Goal: Communication & Community: Answer question/provide support

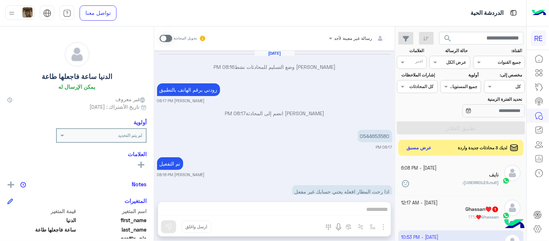
scroll to position [1122, 0]
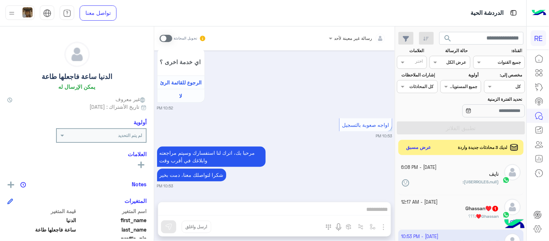
click at [424, 148] on button "عرض مسبق" at bounding box center [419, 148] width 30 height 10
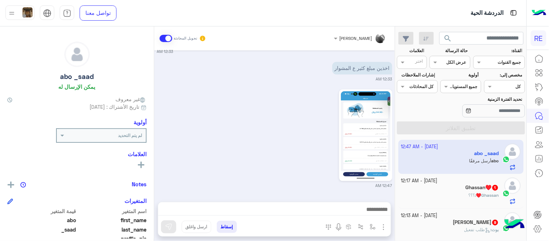
scroll to position [340, 0]
click at [387, 134] on img at bounding box center [366, 135] width 50 height 88
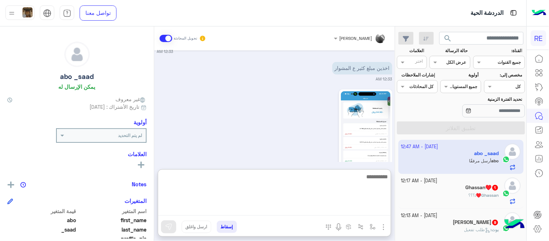
click at [200, 212] on textarea at bounding box center [274, 193] width 233 height 43
type textarea "**********"
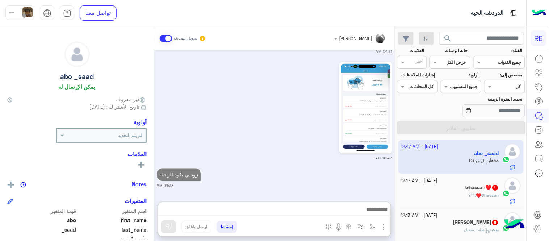
click at [418, 191] on div "Ghassan♥️ 1" at bounding box center [450, 188] width 98 height 8
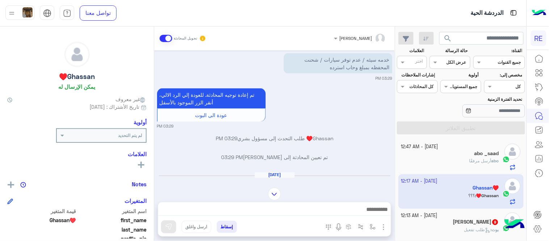
scroll to position [322, 0]
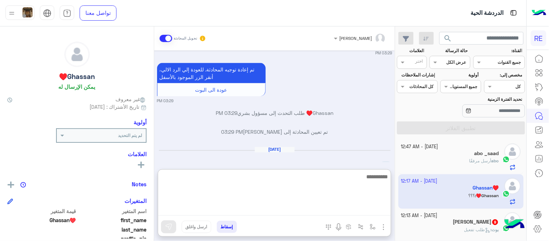
click at [259, 209] on textarea at bounding box center [274, 193] width 233 height 43
type textarea "**********"
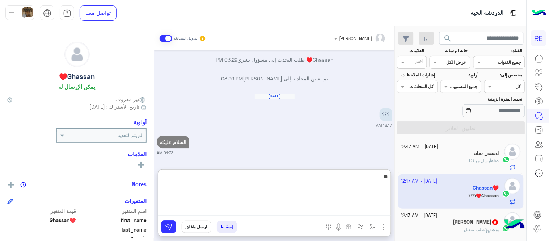
type textarea "*"
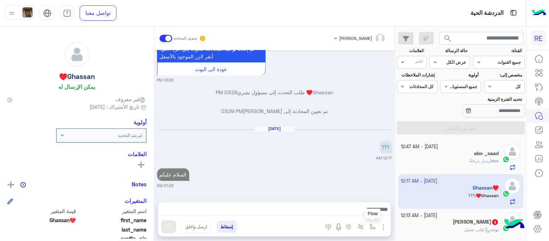
click at [367, 222] on button "button" at bounding box center [373, 226] width 12 height 12
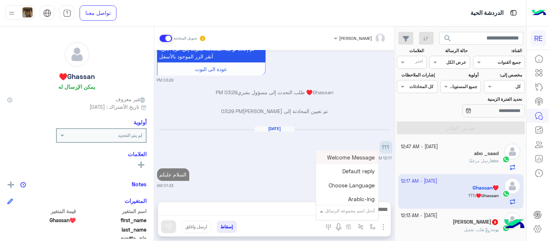
click at [352, 216] on div "أدخل اسم مجموعة الرسائل" at bounding box center [347, 210] width 62 height 13
type input "**"
click at [350, 156] on span "سحب الرصيد" at bounding box center [359, 157] width 31 height 7
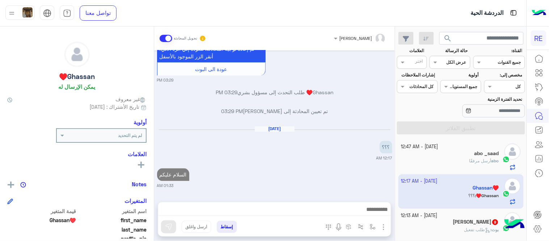
type textarea "**********"
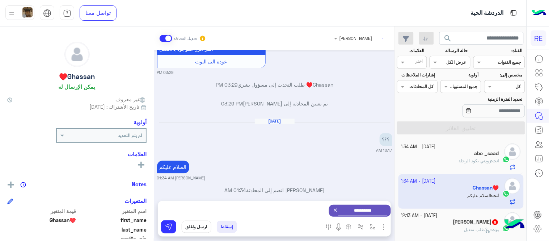
scroll to position [369, 0]
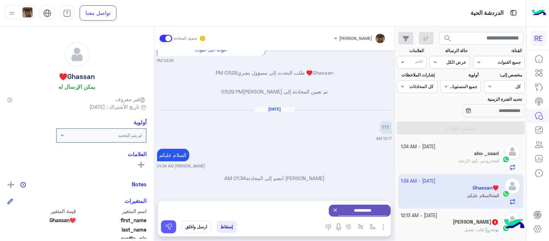
click at [166, 229] on img at bounding box center [168, 226] width 7 height 7
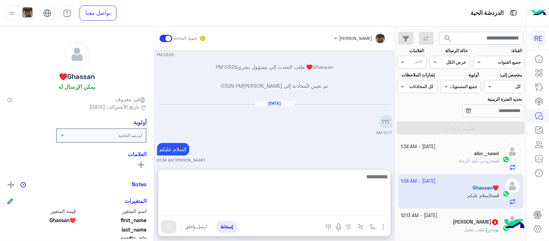
click at [358, 209] on textarea at bounding box center [274, 193] width 233 height 43
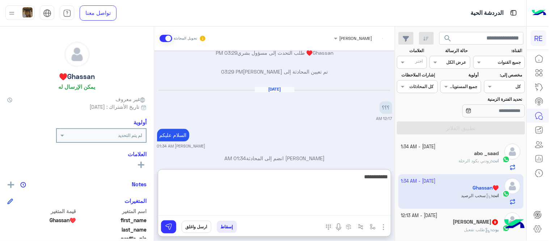
scroll to position [592, 0]
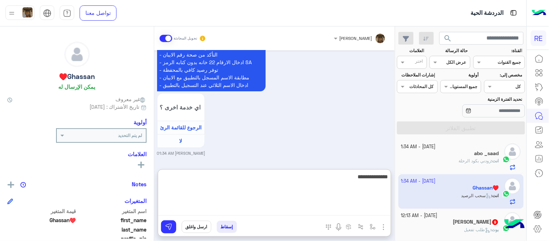
type textarea "**********"
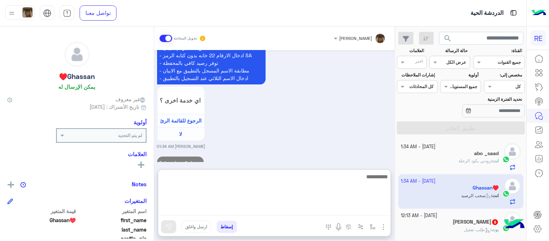
scroll to position [619, 0]
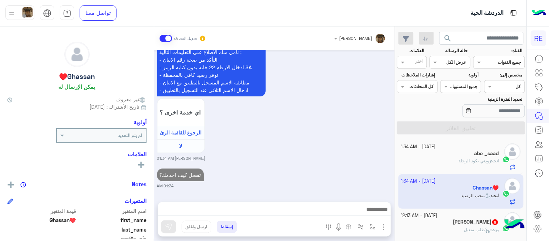
click at [438, 220] on div "[PERSON_NAME] 9" at bounding box center [450, 222] width 98 height 8
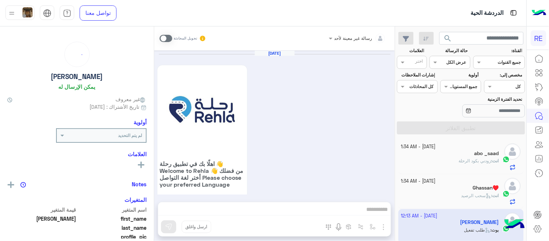
scroll to position [690, 0]
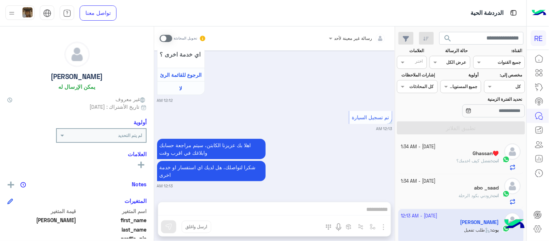
click at [167, 35] on span at bounding box center [166, 38] width 13 height 7
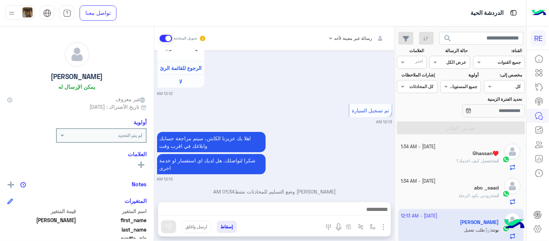
scroll to position [709, 0]
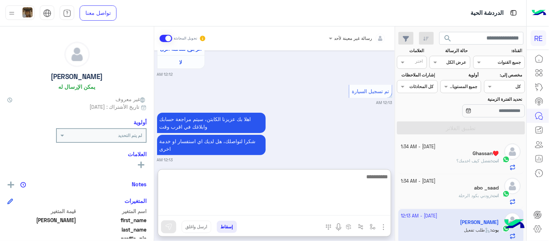
click at [266, 209] on textarea at bounding box center [274, 193] width 233 height 43
type textarea "**********"
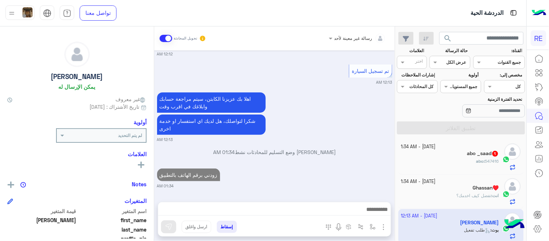
click at [348, 146] on div "[DATE] اهلًا بك في تطبيق رحلة 👋 Welcome to [GEOGRAPHIC_DATA] 👋 من فضلك أختر لغة…" at bounding box center [274, 122] width 241 height 144
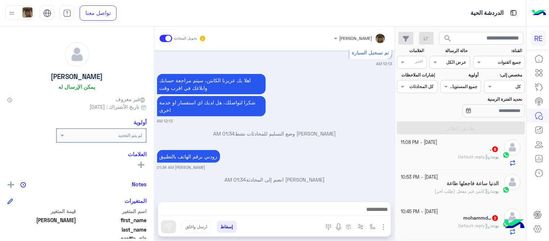
scroll to position [105, 0]
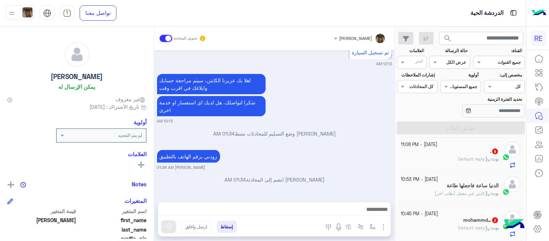
click at [435, 157] on div "[PERSON_NAME] : Default reply" at bounding box center [450, 162] width 98 height 13
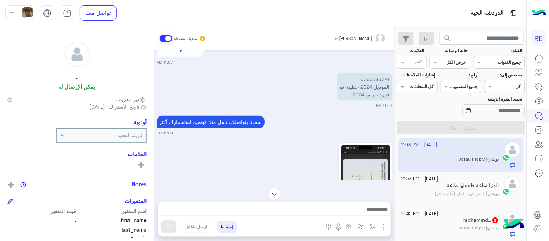
scroll to position [221, 0]
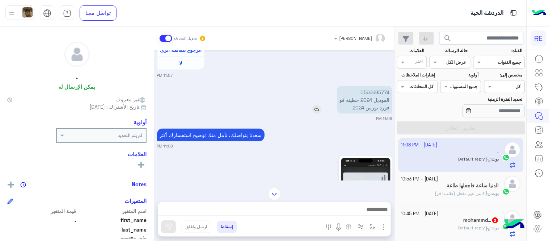
click at [379, 91] on p "0566695774 الموديل 2024 حطينه قو فورد تورس 2024" at bounding box center [364, 100] width 55 height 28
copy p "0566695774"
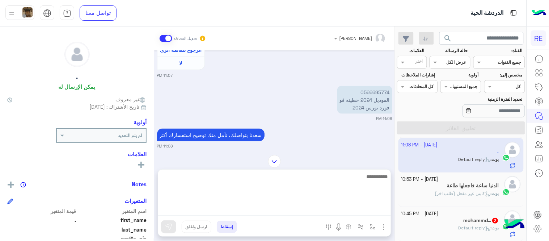
click at [320, 212] on textarea at bounding box center [274, 193] width 233 height 43
type textarea "**********"
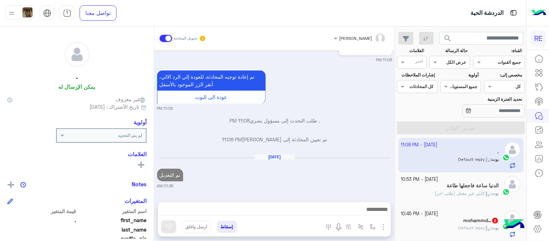
scroll to position [449, 0]
click at [447, 184] on h5 "الدنيا ساعة فاجعلها طاعة" at bounding box center [473, 185] width 52 height 6
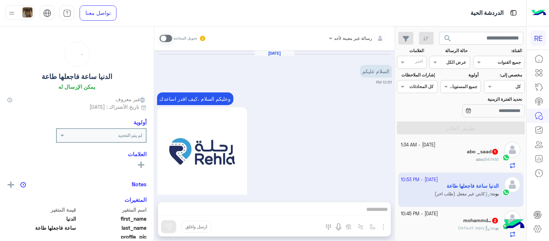
scroll to position [706, 0]
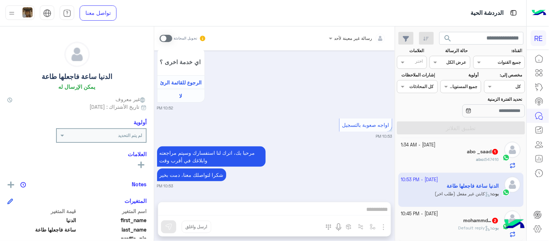
click at [169, 35] on span at bounding box center [166, 38] width 13 height 7
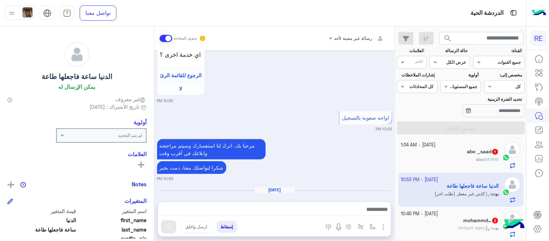
scroll to position [737, 0]
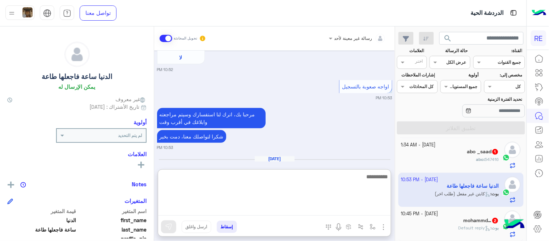
click at [279, 212] on textarea at bounding box center [274, 193] width 233 height 43
type textarea "**********"
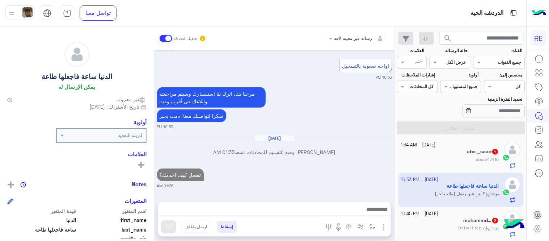
scroll to position [765, 0]
click at [330, 167] on div "رسالة غير معينة لأحد تحويل المحادثة [DATE] السلام عليكم 10:51 PM وعليكم السلام …" at bounding box center [274, 134] width 241 height 217
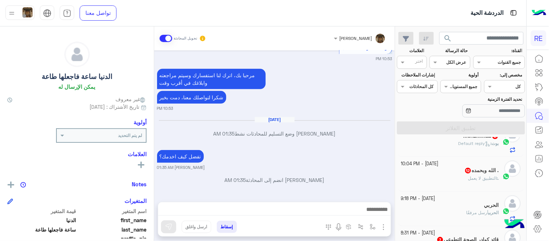
scroll to position [184, 0]
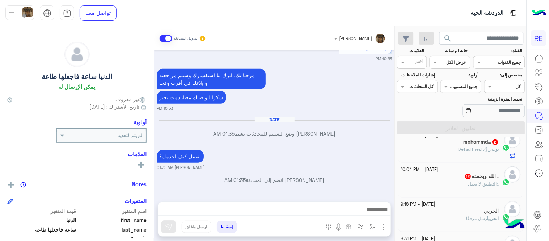
click at [454, 145] on div "mohammd… 2" at bounding box center [450, 143] width 98 height 8
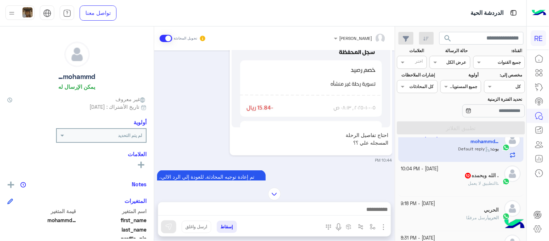
scroll to position [211, 0]
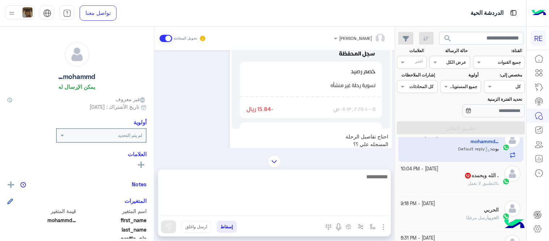
click at [253, 207] on textarea at bounding box center [274, 193] width 233 height 43
type textarea "**********"
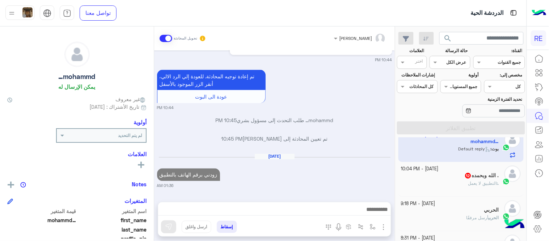
click at [417, 178] on div ". الله وبحمده 12" at bounding box center [450, 176] width 98 height 8
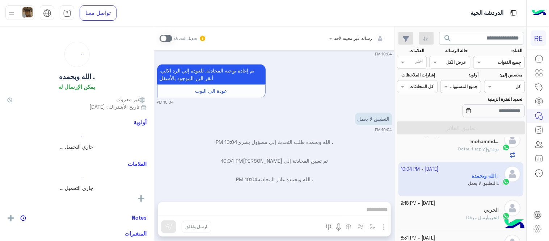
scroll to position [335, 0]
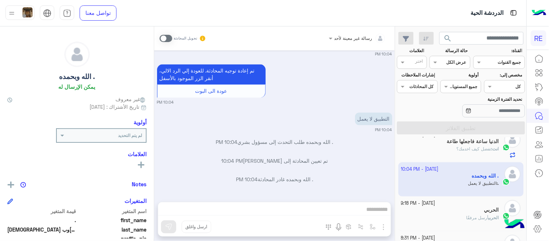
click at [164, 41] on span at bounding box center [166, 38] width 13 height 7
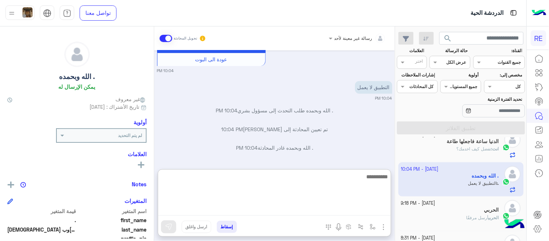
click at [248, 205] on textarea at bounding box center [274, 193] width 233 height 43
type textarea "**********"
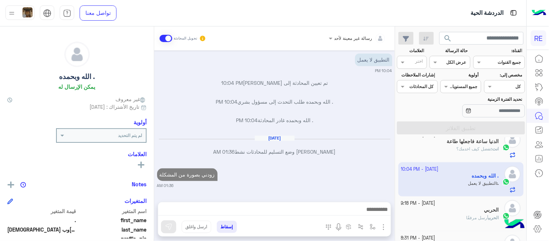
scroll to position [407, 0]
click at [438, 221] on div "الحربي أرسل مرفقًا" at bounding box center [450, 220] width 98 height 13
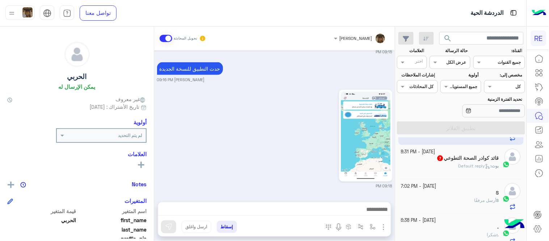
scroll to position [273, 0]
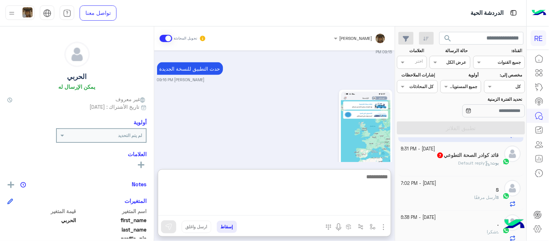
click at [352, 204] on textarea at bounding box center [274, 193] width 233 height 43
type textarea "**********"
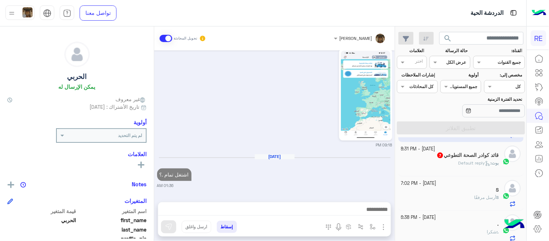
scroll to position [338, 0]
click at [439, 171] on div "[PERSON_NAME] : Default reply" at bounding box center [450, 166] width 98 height 13
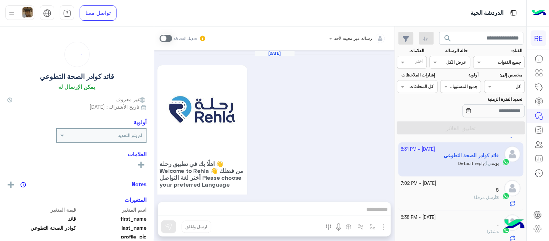
scroll to position [693, 0]
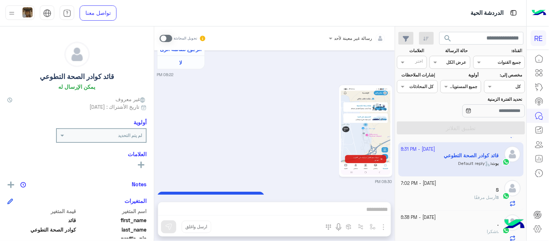
click at [370, 122] on img at bounding box center [366, 131] width 50 height 88
click at [167, 41] on span at bounding box center [166, 38] width 13 height 7
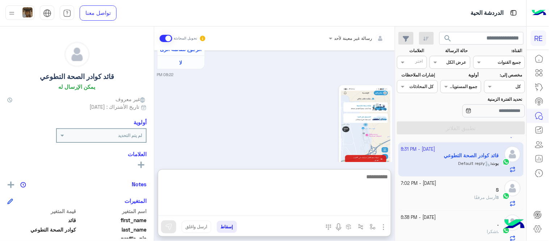
scroll to position [725, 0]
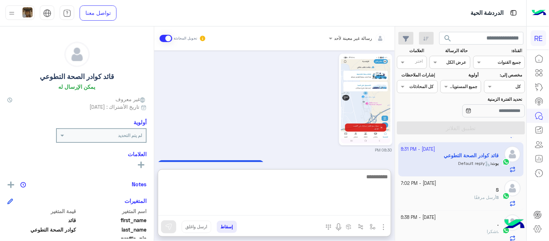
click at [296, 211] on textarea at bounding box center [274, 193] width 233 height 43
type textarea "**********"
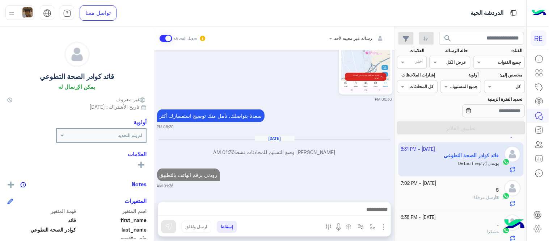
scroll to position [764, 0]
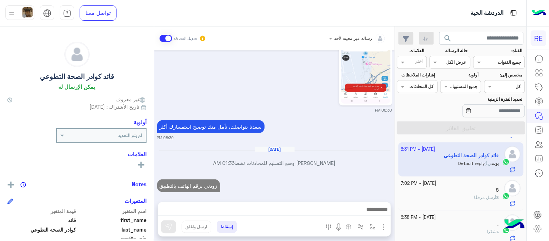
click at [457, 185] on div "[DATE] - 7:02 PM" at bounding box center [450, 183] width 98 height 7
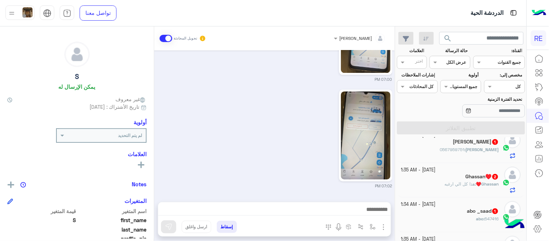
scroll to position [163, 0]
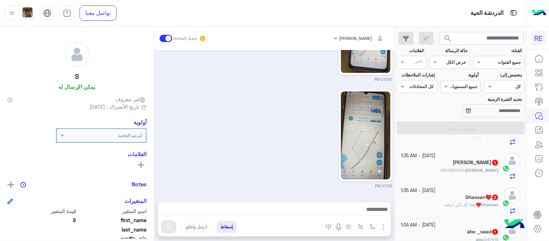
click at [431, 210] on div "Ghassan♥️ : هذا كل الي ارغبه" at bounding box center [450, 207] width 98 height 13
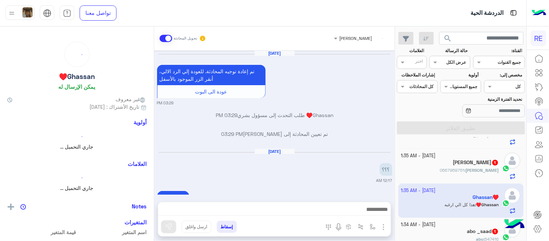
scroll to position [323, 0]
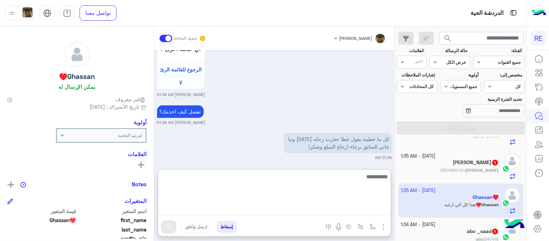
click at [310, 207] on textarea at bounding box center [274, 193] width 233 height 43
type textarea "**********"
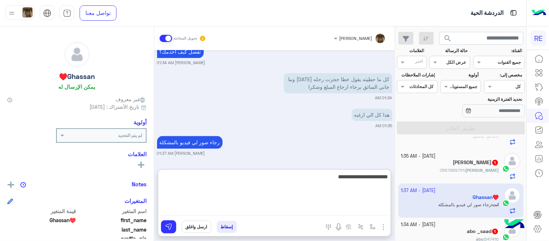
type textarea "**********"
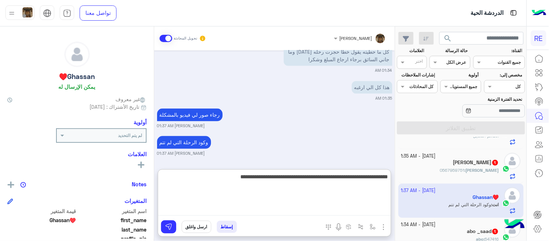
type textarea "**********"
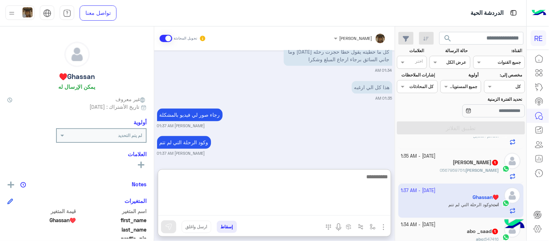
scroll to position [446, 0]
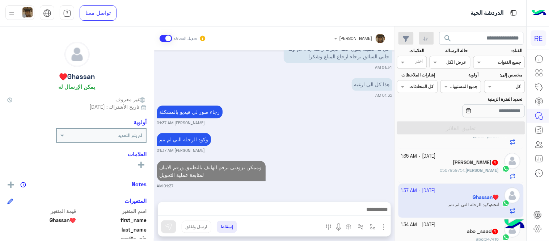
click at [360, 142] on div "[DATE] تم إعادة توجيه المحادثة. للعودة إلي الرد الالي، أنقر الزر الموجود بالأسف…" at bounding box center [274, 122] width 241 height 144
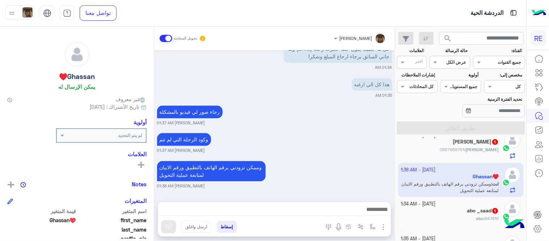
scroll to position [0, 0]
